Goal: Task Accomplishment & Management: Manage account settings

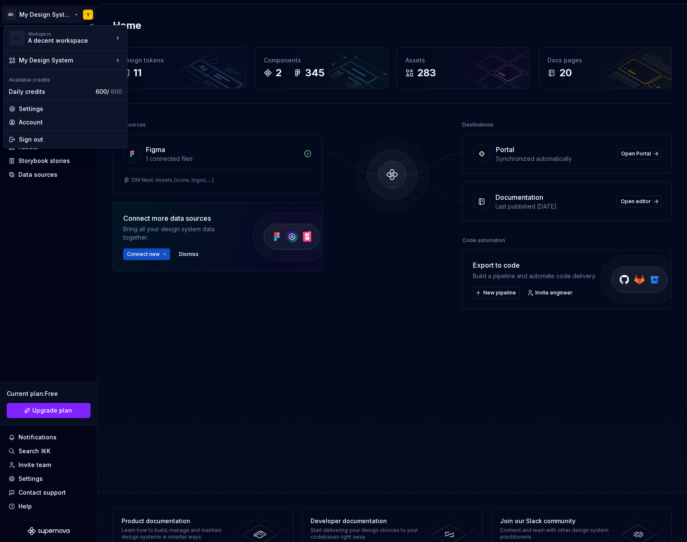
click at [19, 13] on html "AD My Design System Y Home Documentation Analytics Code automation Design syste…" at bounding box center [343, 271] width 687 height 542
click at [52, 107] on div "Settings" at bounding box center [70, 109] width 103 height 8
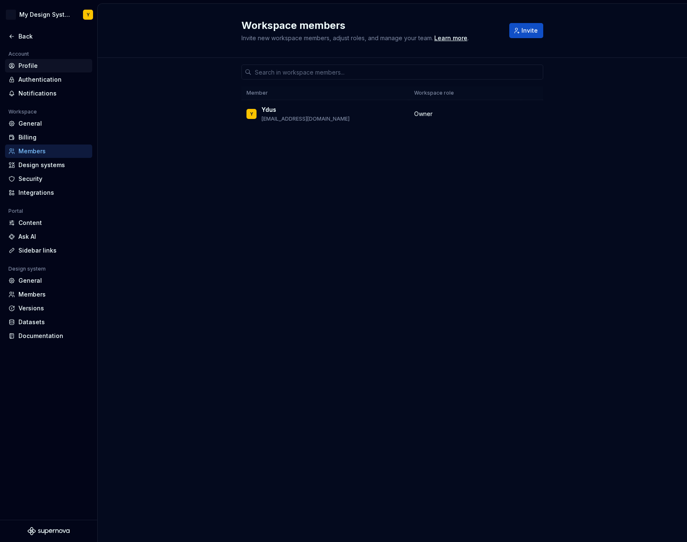
click at [47, 62] on div "Profile" at bounding box center [53, 66] width 70 height 8
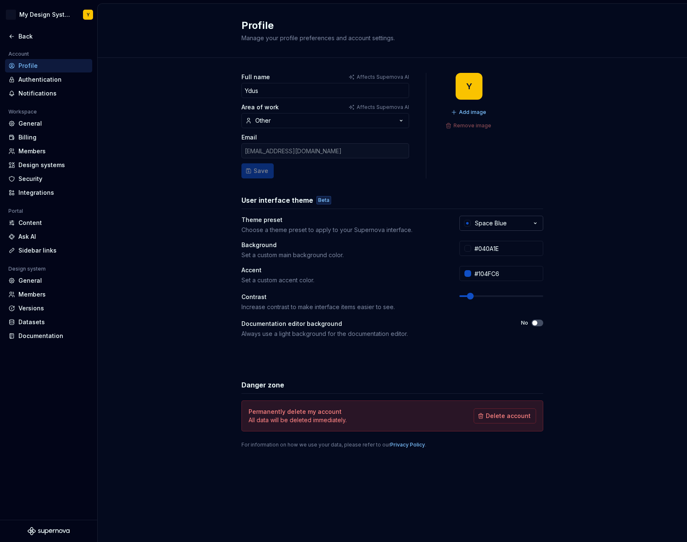
click at [520, 218] on button "Space Blue" at bounding box center [501, 223] width 84 height 15
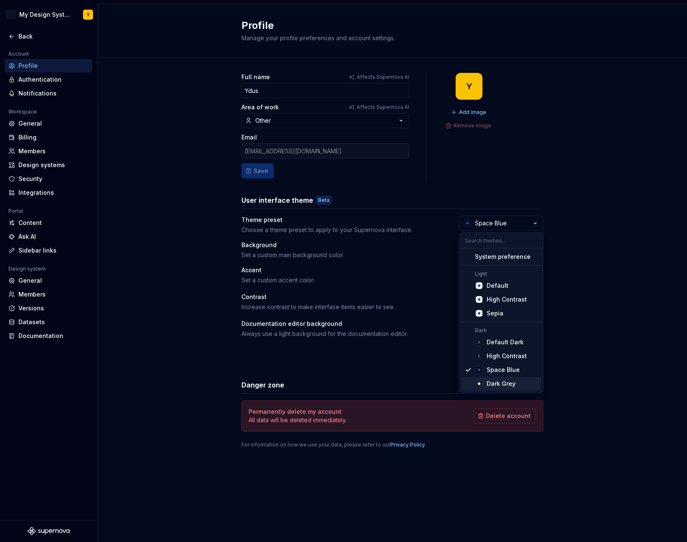
click at [488, 382] on div "Dark Grey" at bounding box center [501, 384] width 29 height 8
type input "#191A23"
type input "#FFFFFF"
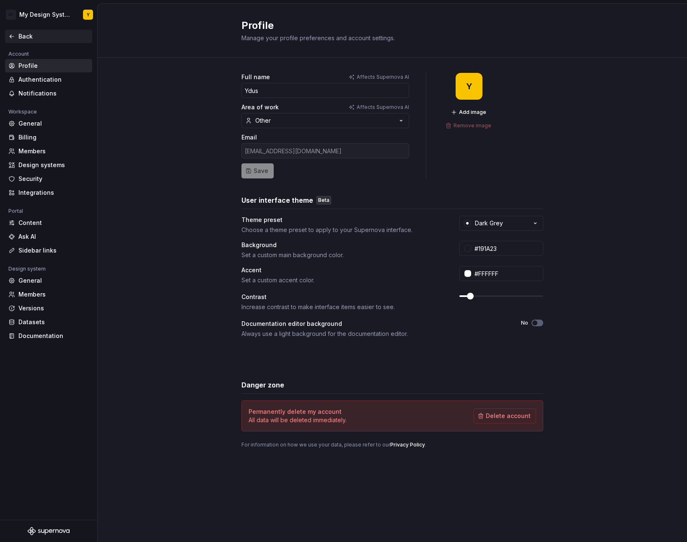
click at [26, 37] on div "Back" at bounding box center [53, 36] width 70 height 8
